Goal: Navigation & Orientation: Find specific page/section

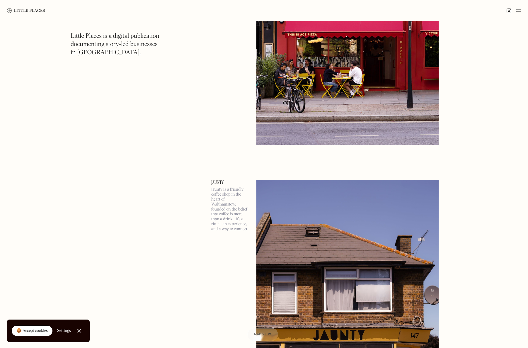
scroll to position [175, 0]
click at [22, 9] on img at bounding box center [26, 10] width 38 height 5
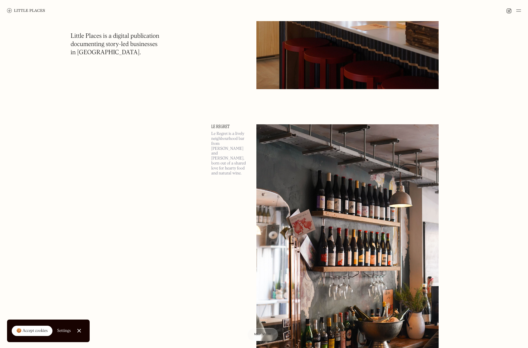
scroll to position [1446, 0]
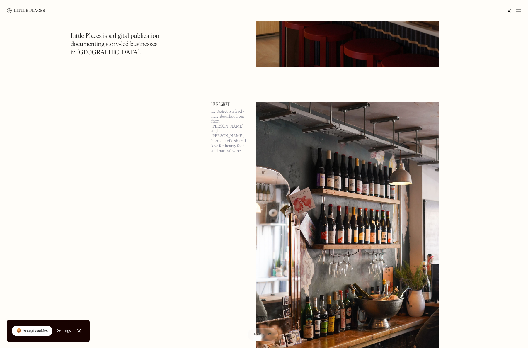
click at [518, 13] on img at bounding box center [518, 10] width 5 height 7
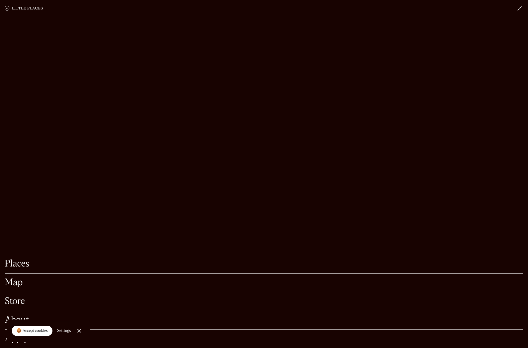
click at [24, 259] on link "Places" at bounding box center [264, 263] width 519 height 9
click at [25, 259] on link "Places" at bounding box center [264, 263] width 519 height 9
